Goal: Task Accomplishment & Management: Use online tool/utility

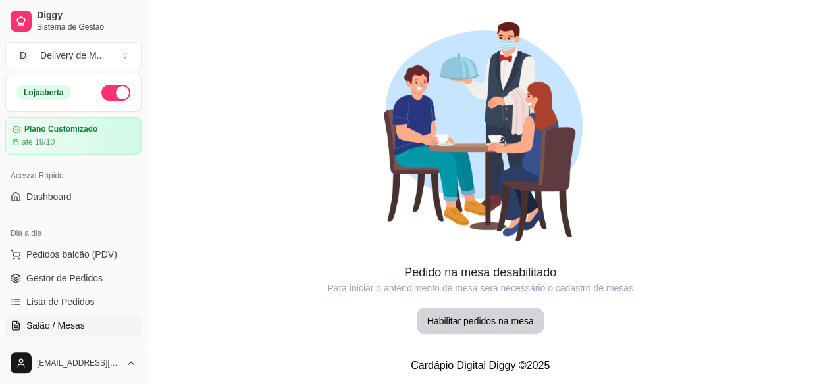
scroll to position [119, 0]
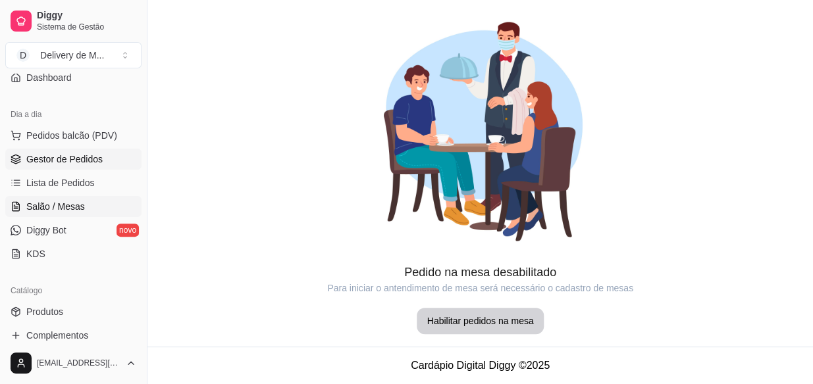
click at [43, 158] on span "Gestor de Pedidos" at bounding box center [64, 159] width 76 height 13
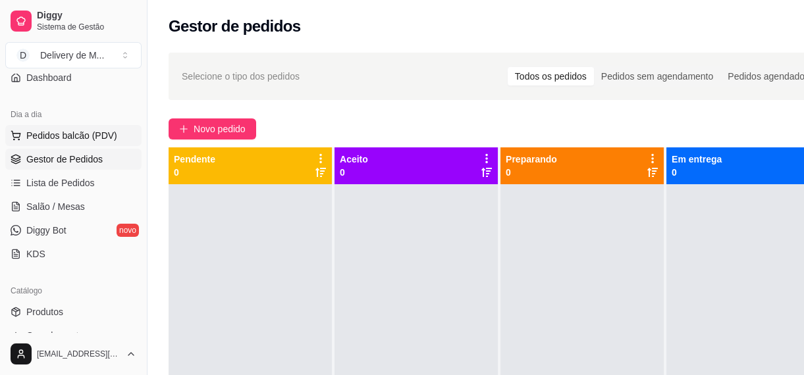
click at [68, 132] on span "Pedidos balcão (PDV)" at bounding box center [71, 135] width 91 height 13
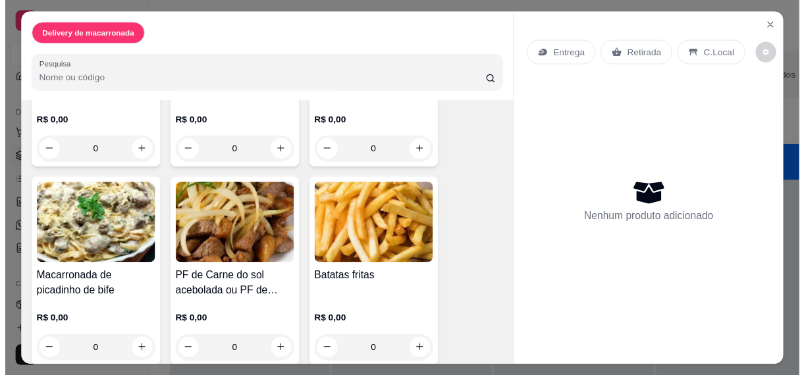
scroll to position [409, 0]
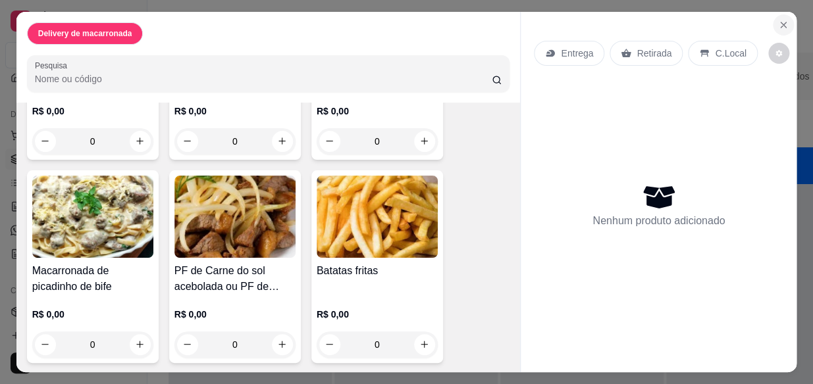
click at [783, 22] on icon "Close" at bounding box center [783, 25] width 11 height 11
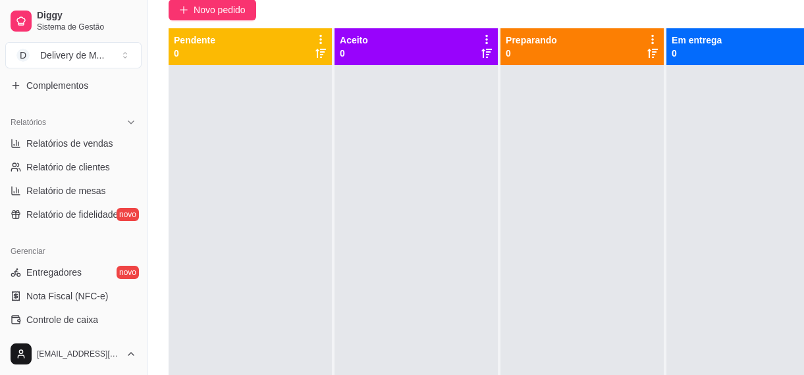
scroll to position [442, 0]
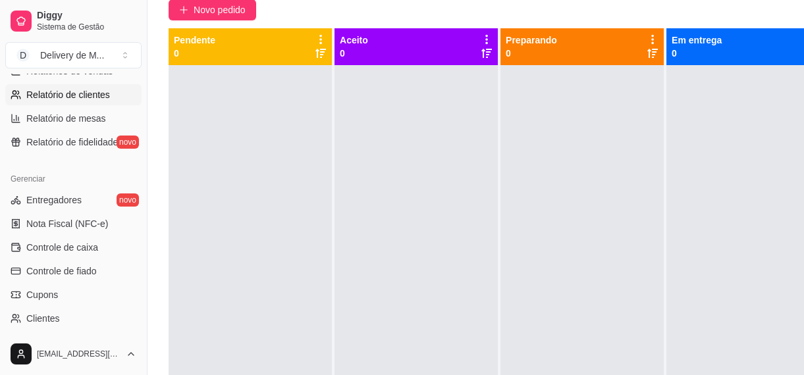
click at [85, 97] on span "Relatório de clientes" at bounding box center [68, 94] width 84 height 13
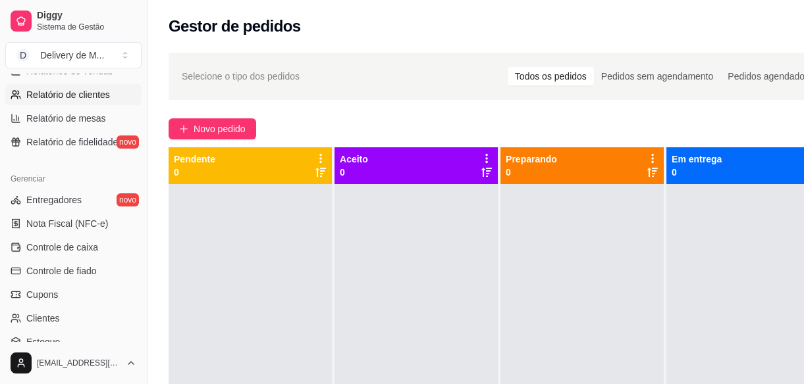
select select "30"
select select "HIGHEST_TOTAL_SPENT_WITH_ORDERS"
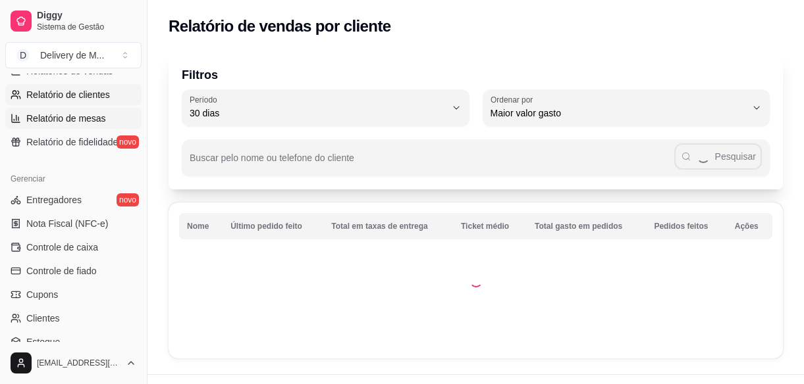
click at [79, 122] on span "Relatório de mesas" at bounding box center [66, 118] width 80 height 13
select select "TOTAL_OF_ORDERS"
select select "7"
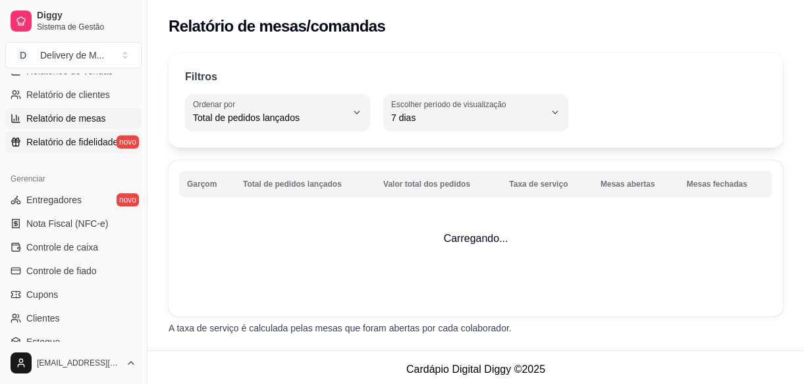
click at [68, 142] on span "Relatório de fidelidade" at bounding box center [72, 142] width 92 height 13
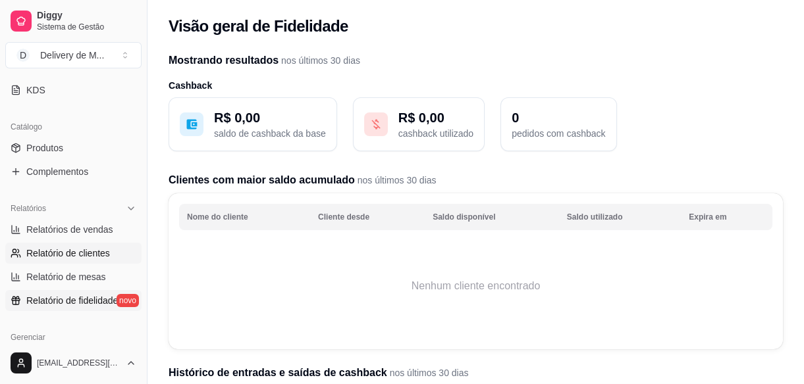
scroll to position [263, 0]
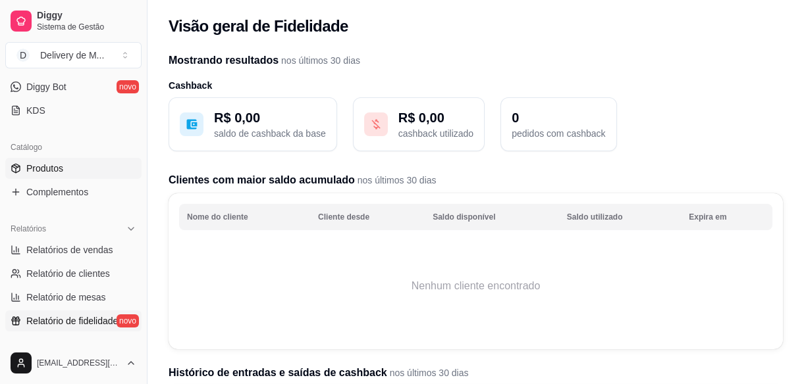
click at [40, 167] on span "Produtos" at bounding box center [44, 168] width 37 height 13
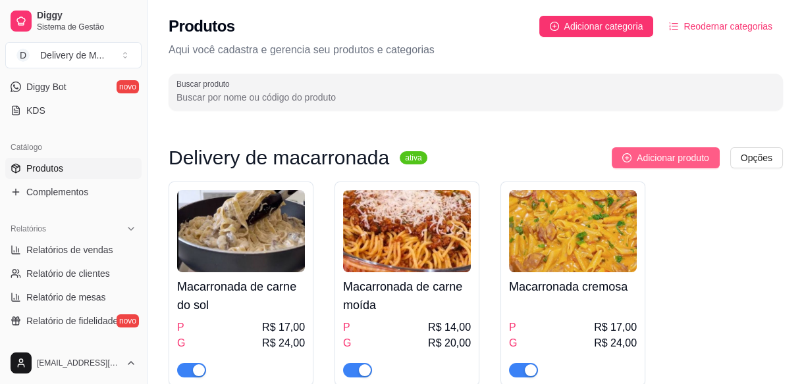
click at [673, 157] on span "Adicionar produto" at bounding box center [673, 158] width 72 height 14
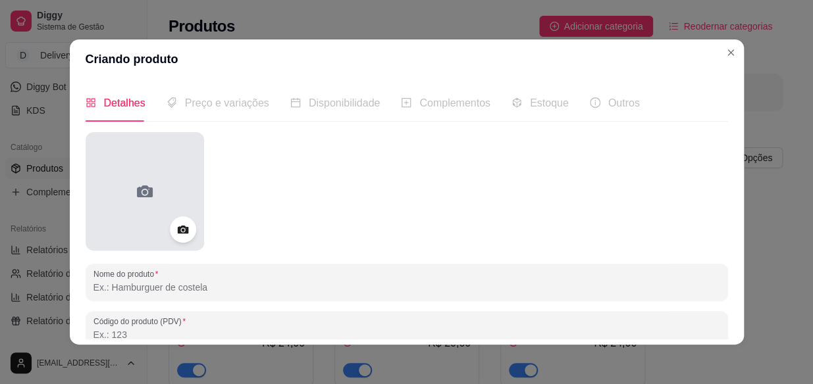
click at [149, 201] on icon at bounding box center [144, 191] width 21 height 21
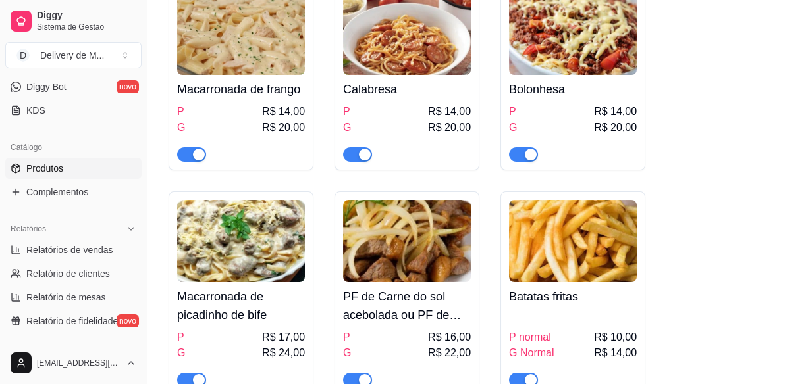
scroll to position [323, 0]
